Goal: Check status: Check status

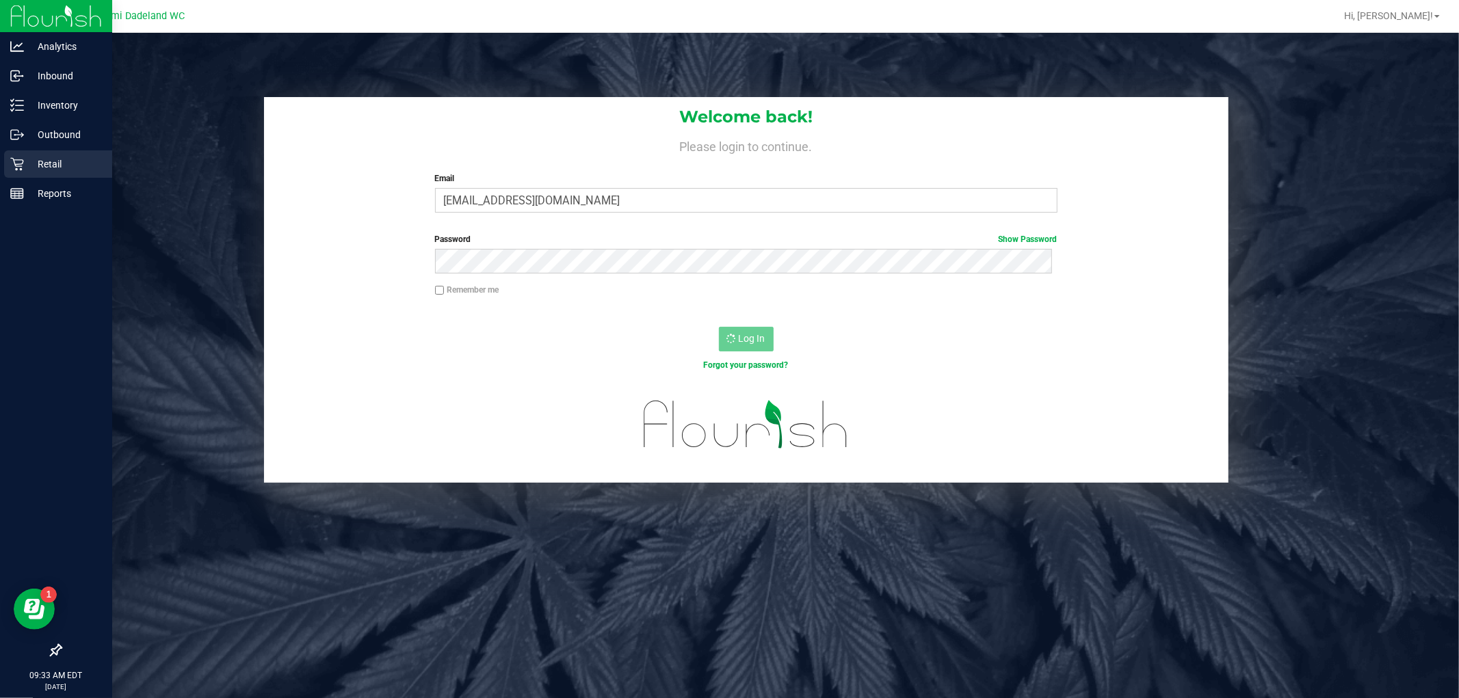
click at [40, 165] on p "Retail" at bounding box center [65, 164] width 82 height 16
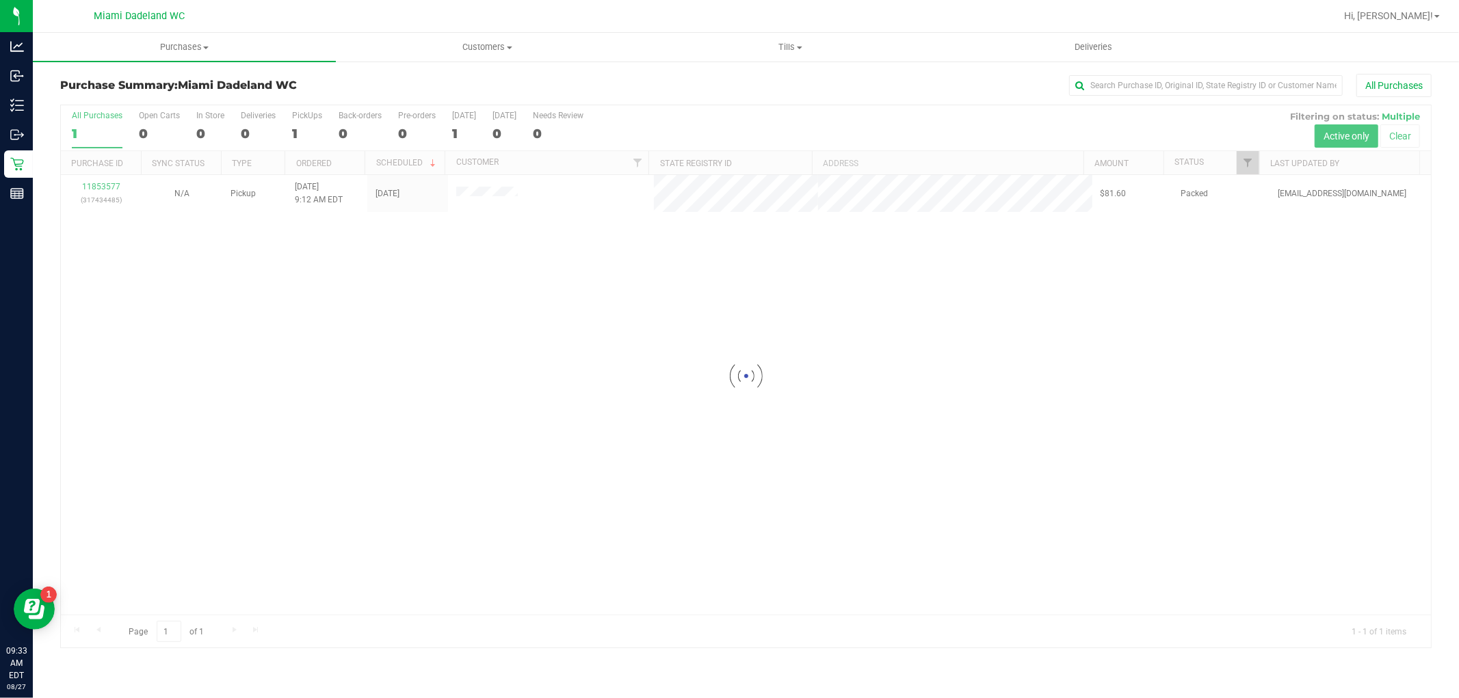
click at [303, 440] on div at bounding box center [746, 376] width 1370 height 542
click at [168, 270] on div at bounding box center [746, 376] width 1370 height 542
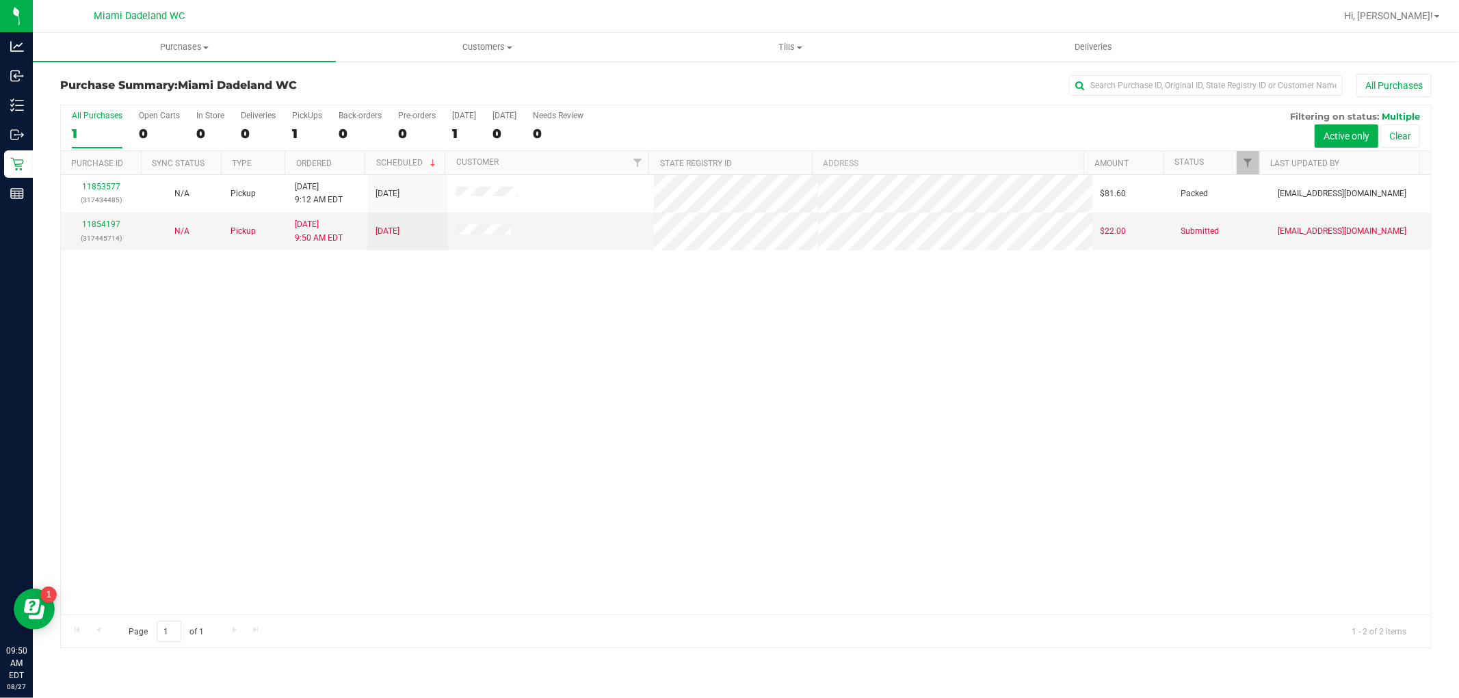
click at [168, 270] on div "11853577 (317434485) N/A Pickup [DATE] 9:12 AM EDT 8/27/2025 $81.60 Packed [EMA…" at bounding box center [746, 395] width 1370 height 440
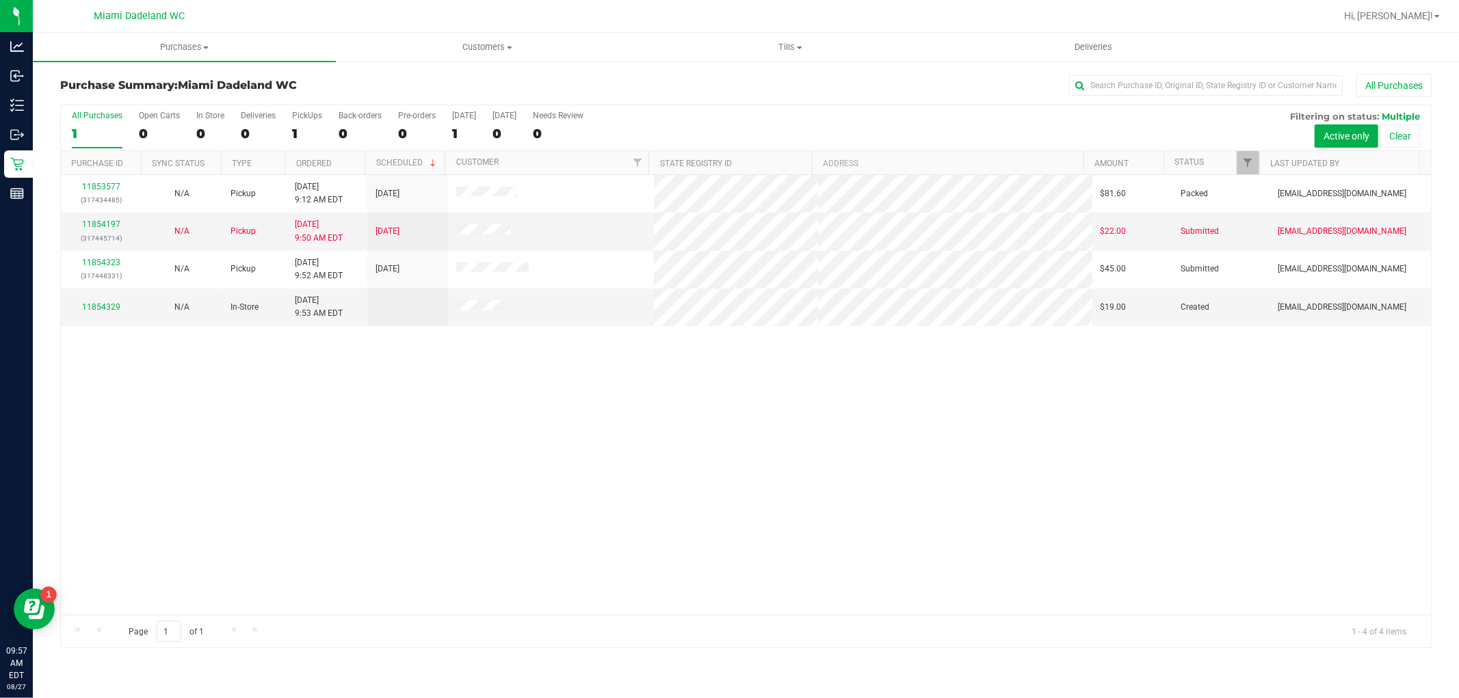
click at [682, 358] on div "11853577 (317434485) N/A Pickup [DATE] 9:12 AM EDT 8/27/2025 $81.60 Packed [EMA…" at bounding box center [746, 395] width 1370 height 440
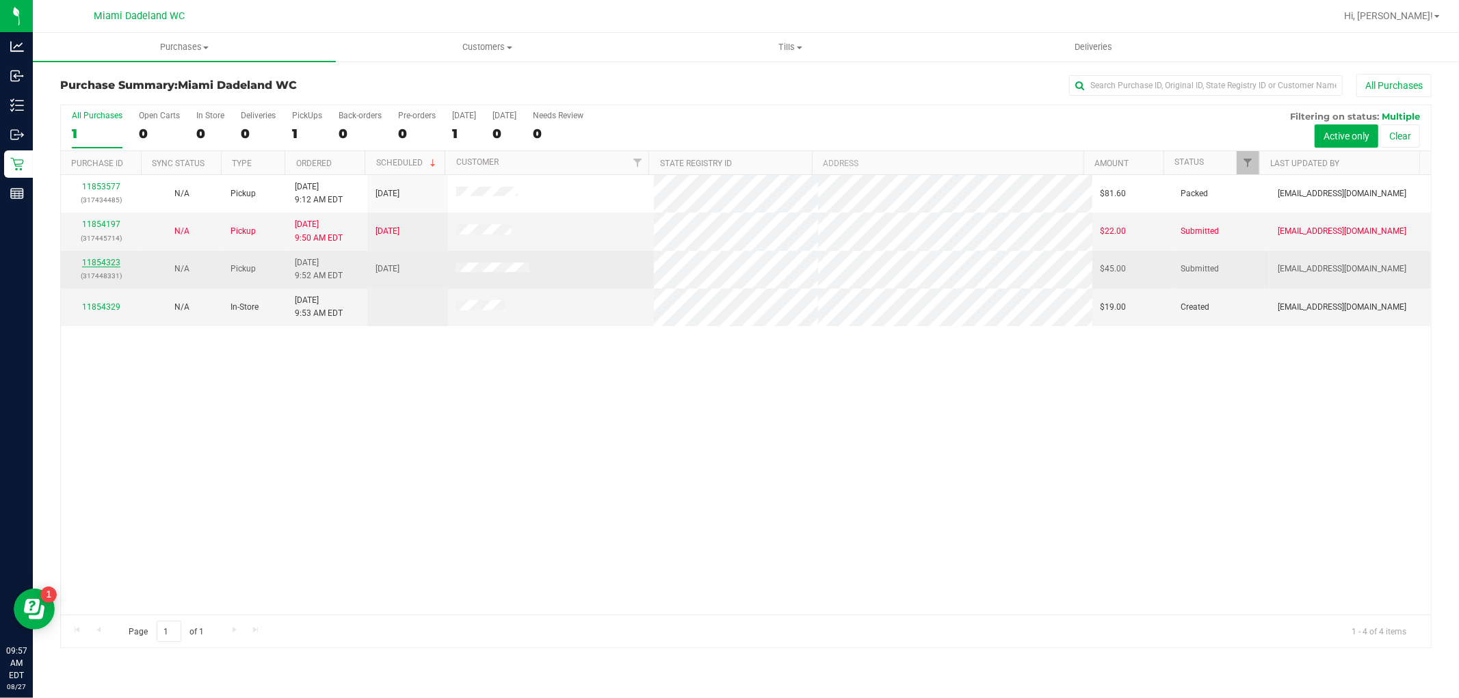
click at [113, 258] on link "11854323" at bounding box center [101, 263] width 38 height 10
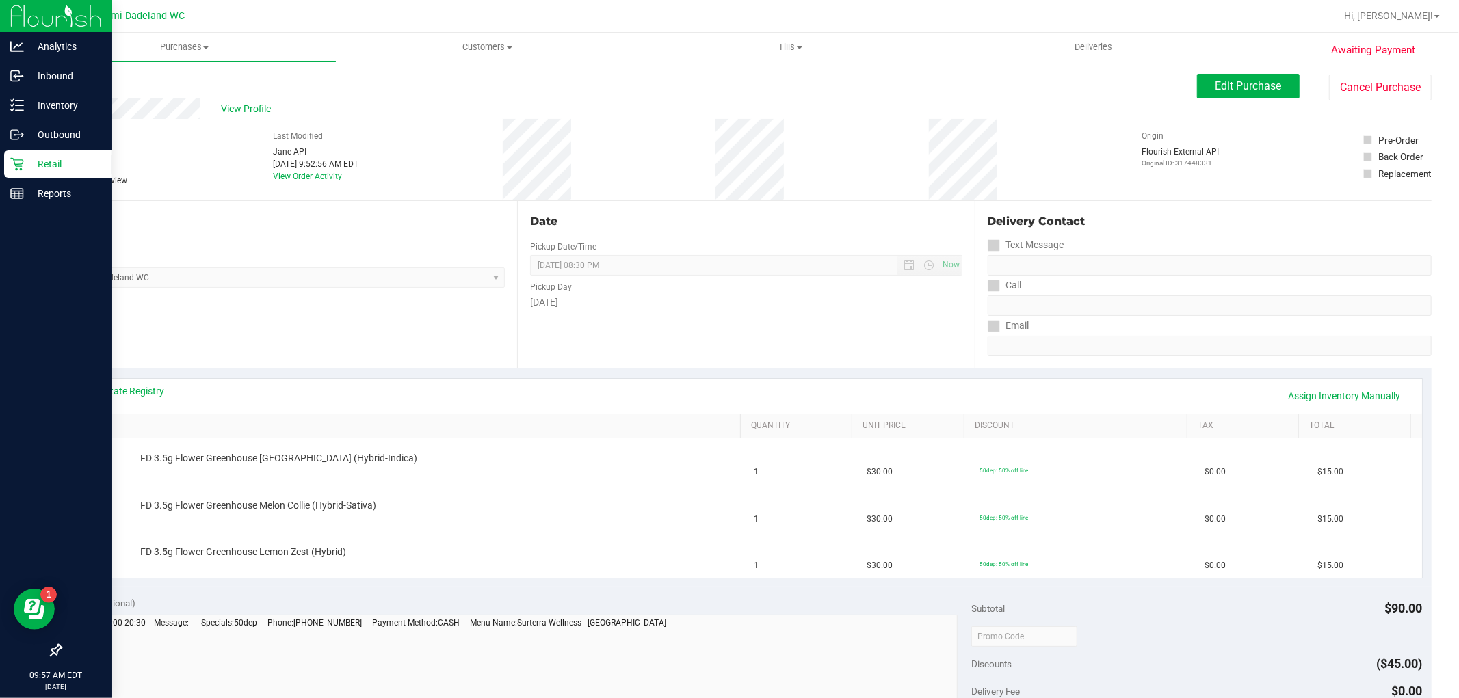
click at [18, 169] on icon at bounding box center [17, 164] width 14 height 14
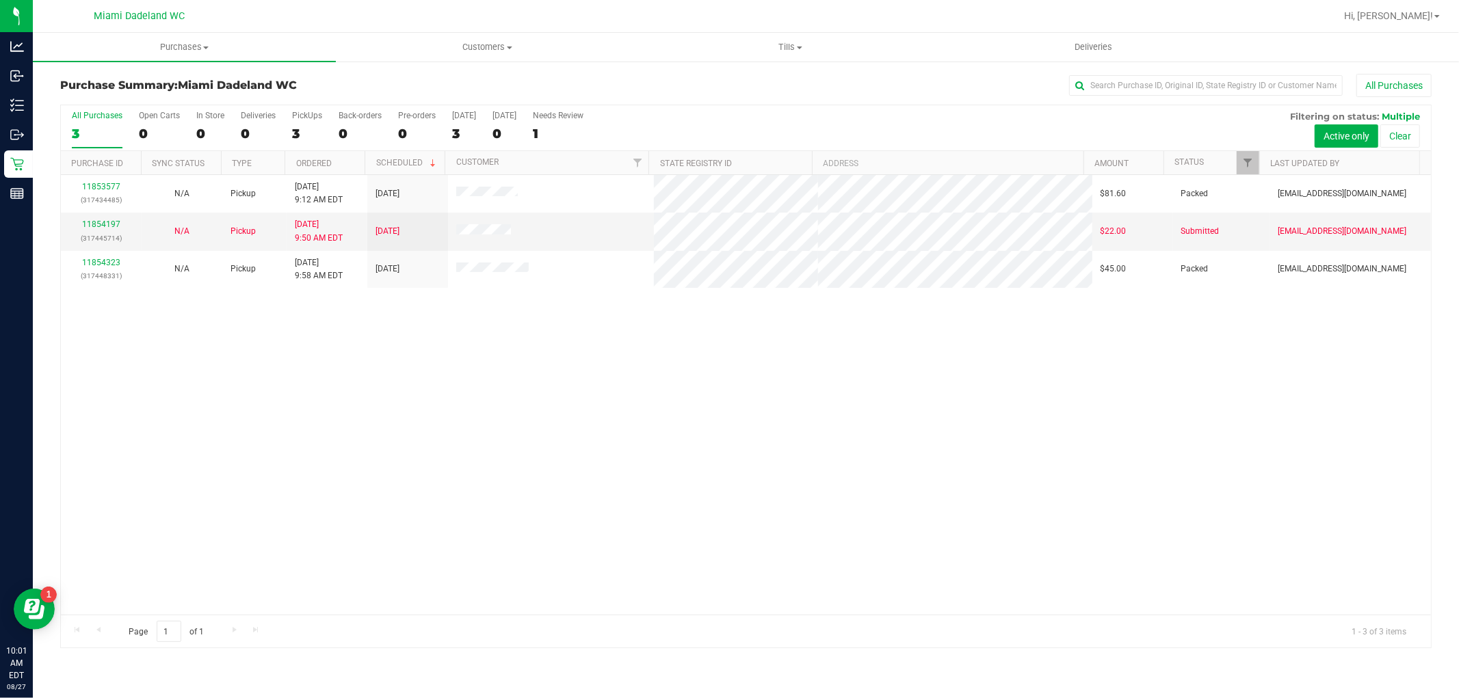
click at [356, 460] on div "11853577 (317434485) N/A Pickup [DATE] 9:12 AM EDT 8/27/2025 $81.60 Packed [EMA…" at bounding box center [746, 395] width 1370 height 440
click at [425, 509] on div "11853577 (317434485) N/A Pickup [DATE] 9:12 AM EDT 8/27/2025 $81.60 Packed [EMA…" at bounding box center [746, 395] width 1370 height 440
click at [900, 521] on div "11853577 (317434485) N/A Pickup [DATE] 9:12 AM EDT 8/27/2025 $81.60 Packed [EMA…" at bounding box center [746, 395] width 1370 height 440
click at [418, 477] on div "11853577 (317434485) N/A Pickup [DATE] 9:12 AM EDT 8/27/2025 $81.60 Packed [EMA…" at bounding box center [746, 395] width 1370 height 440
click at [106, 220] on link "11854197" at bounding box center [101, 224] width 38 height 10
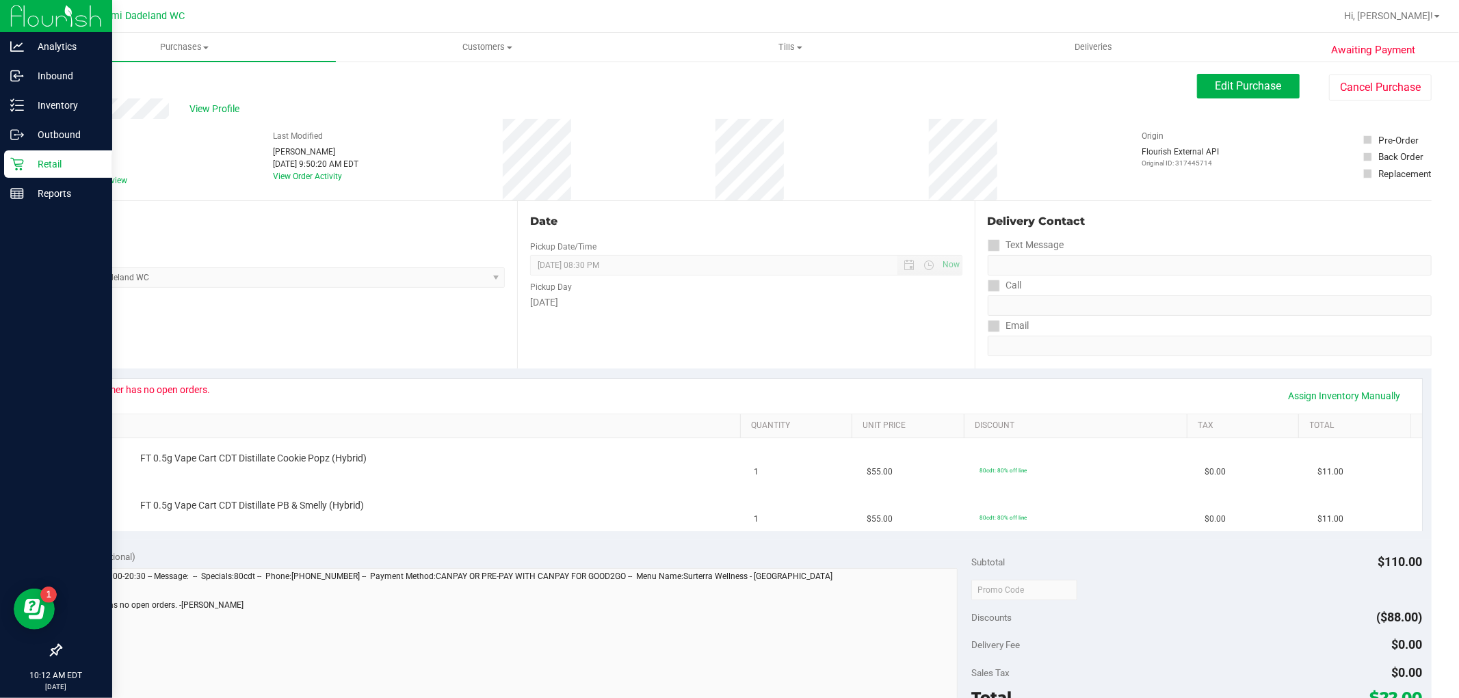
click at [34, 168] on p "Retail" at bounding box center [65, 164] width 82 height 16
